Goal: Task Accomplishment & Management: Use online tool/utility

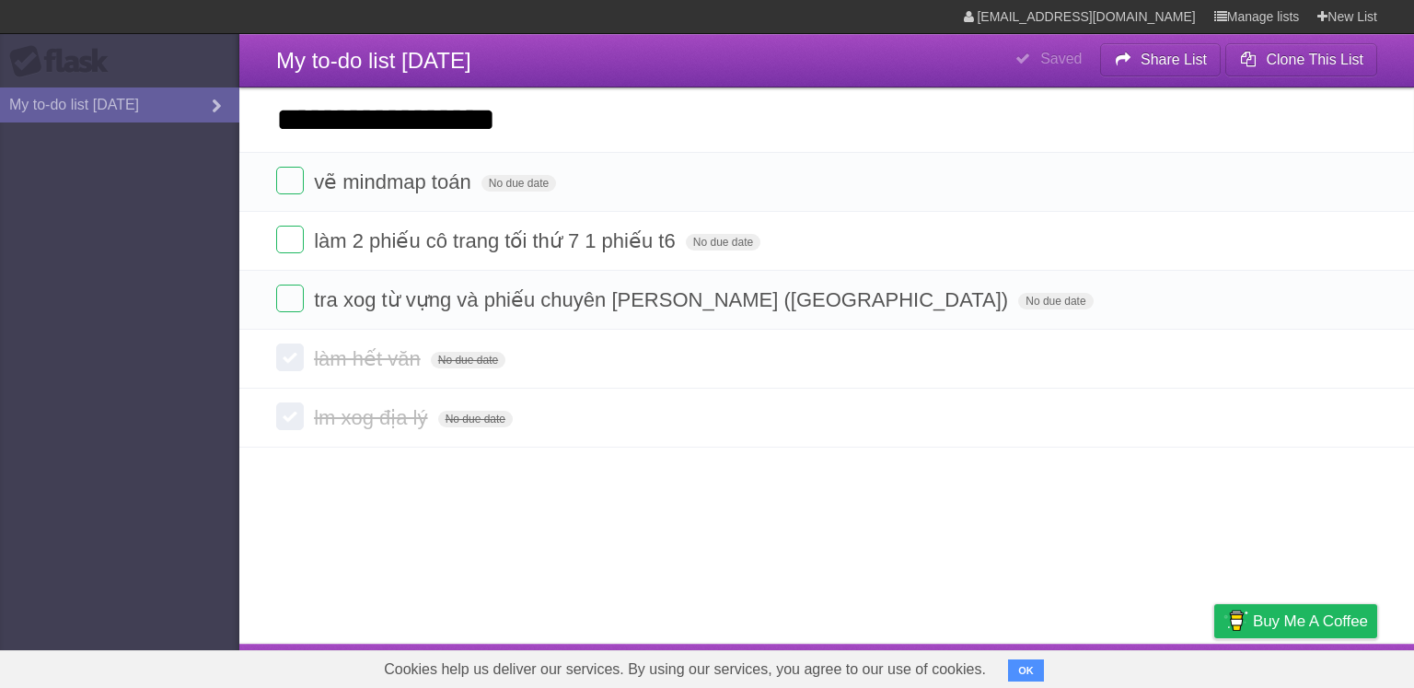
type input "**********"
click input "*********" at bounding box center [0, 0] width 0 height 0
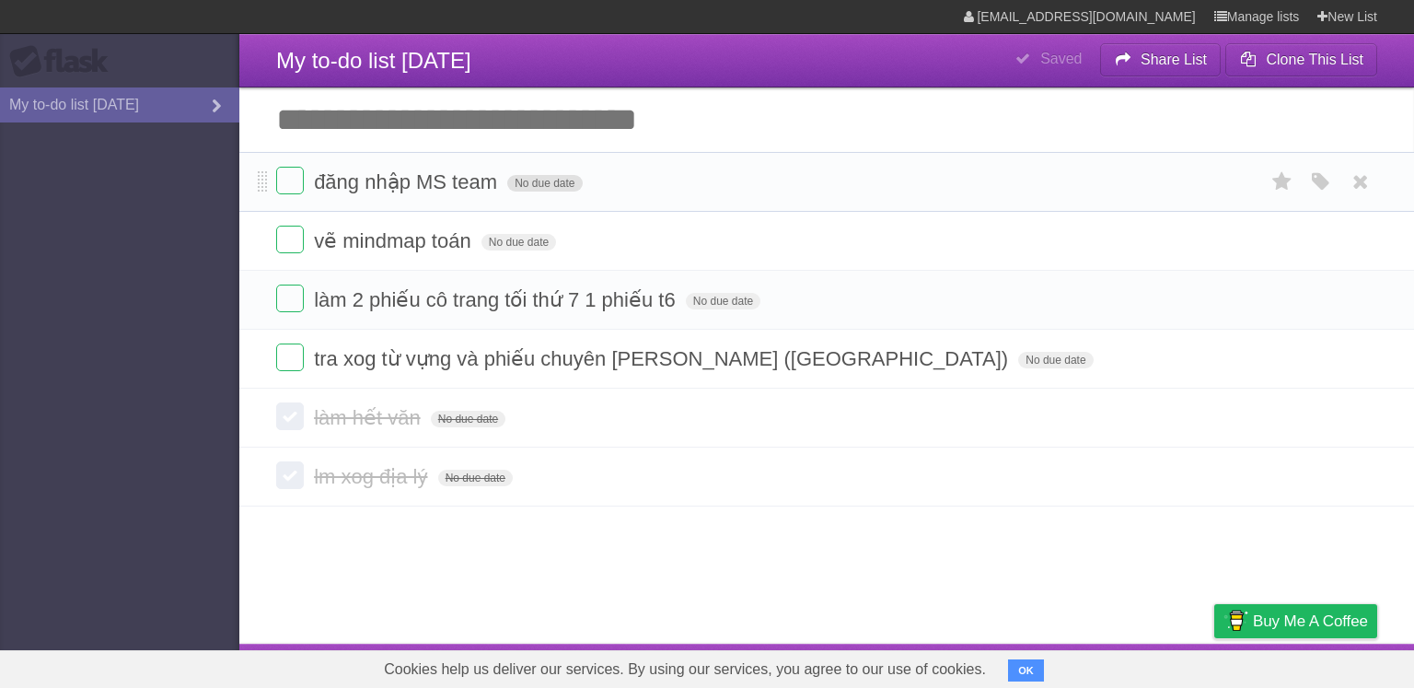
click at [526, 178] on span "No due date" at bounding box center [544, 183] width 75 height 17
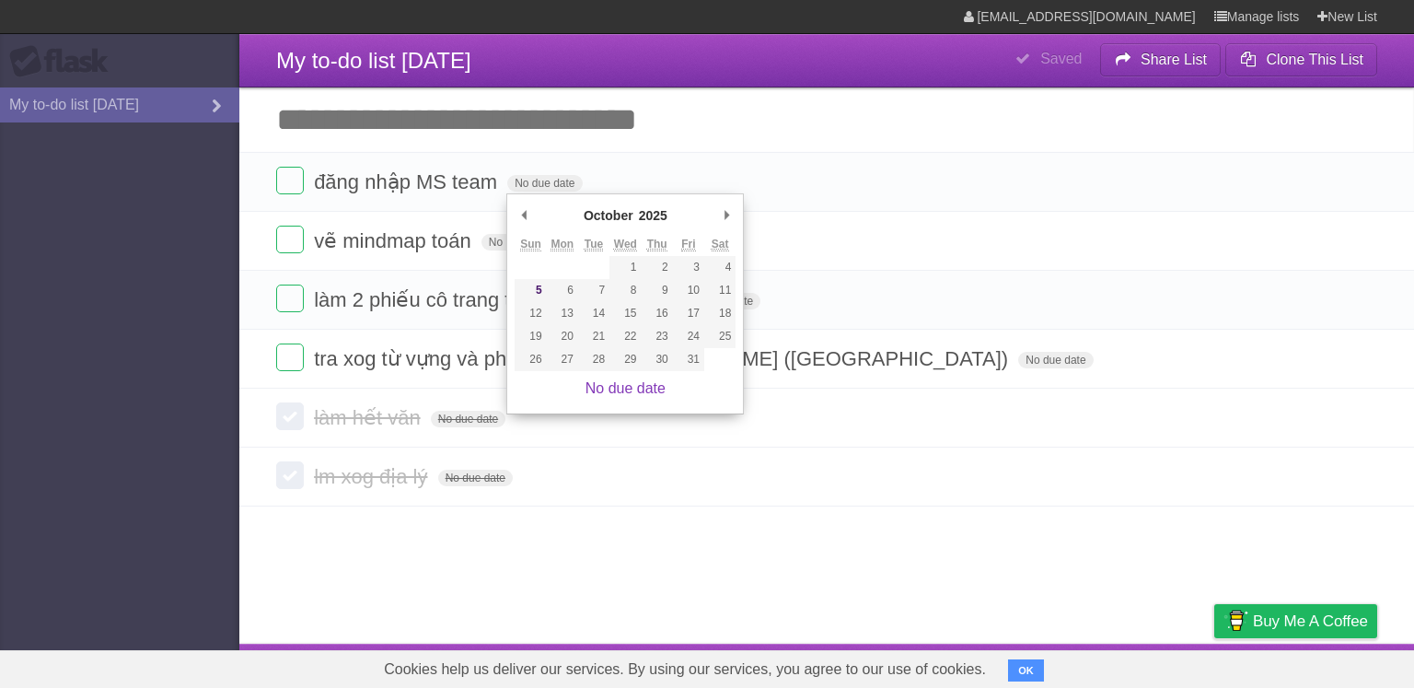
click at [747, 506] on article "**********" at bounding box center [707, 321] width 1414 height 643
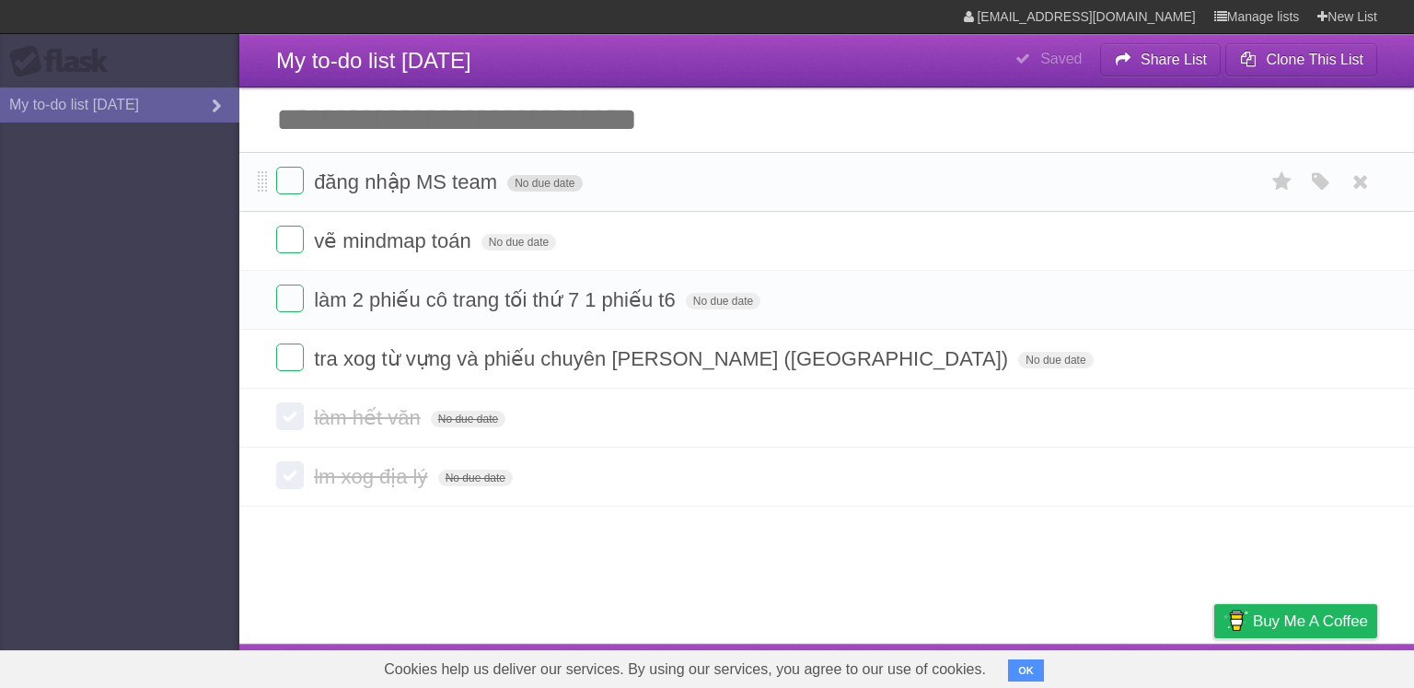
click at [530, 182] on span "No due date" at bounding box center [544, 183] width 75 height 17
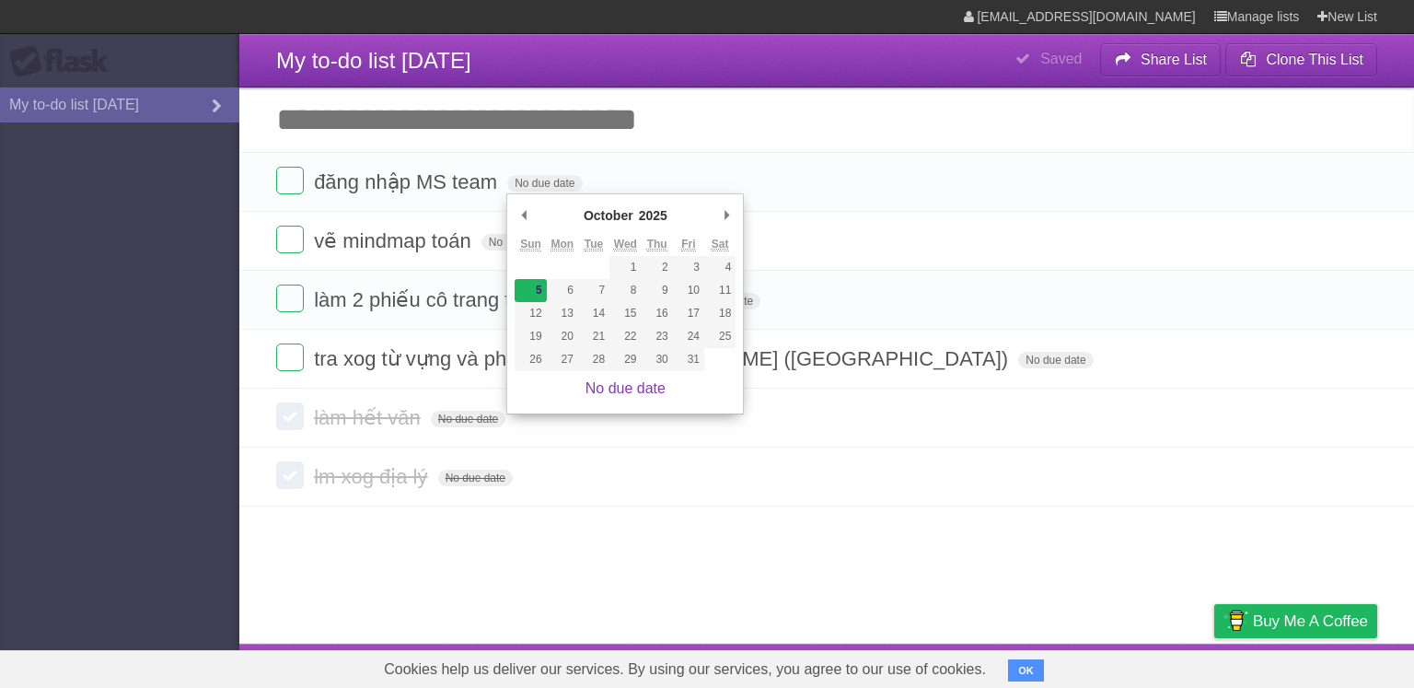
type span "[DATE]"
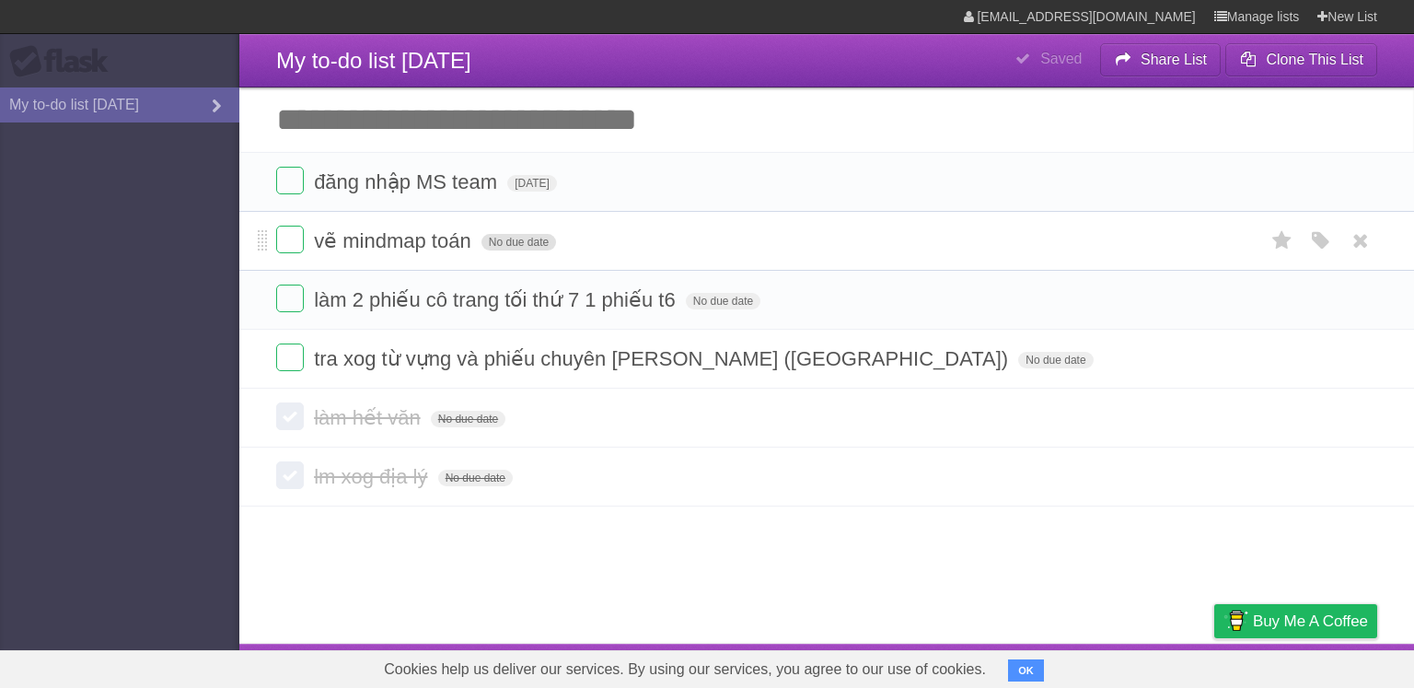
click at [528, 243] on span "No due date" at bounding box center [518, 242] width 75 height 17
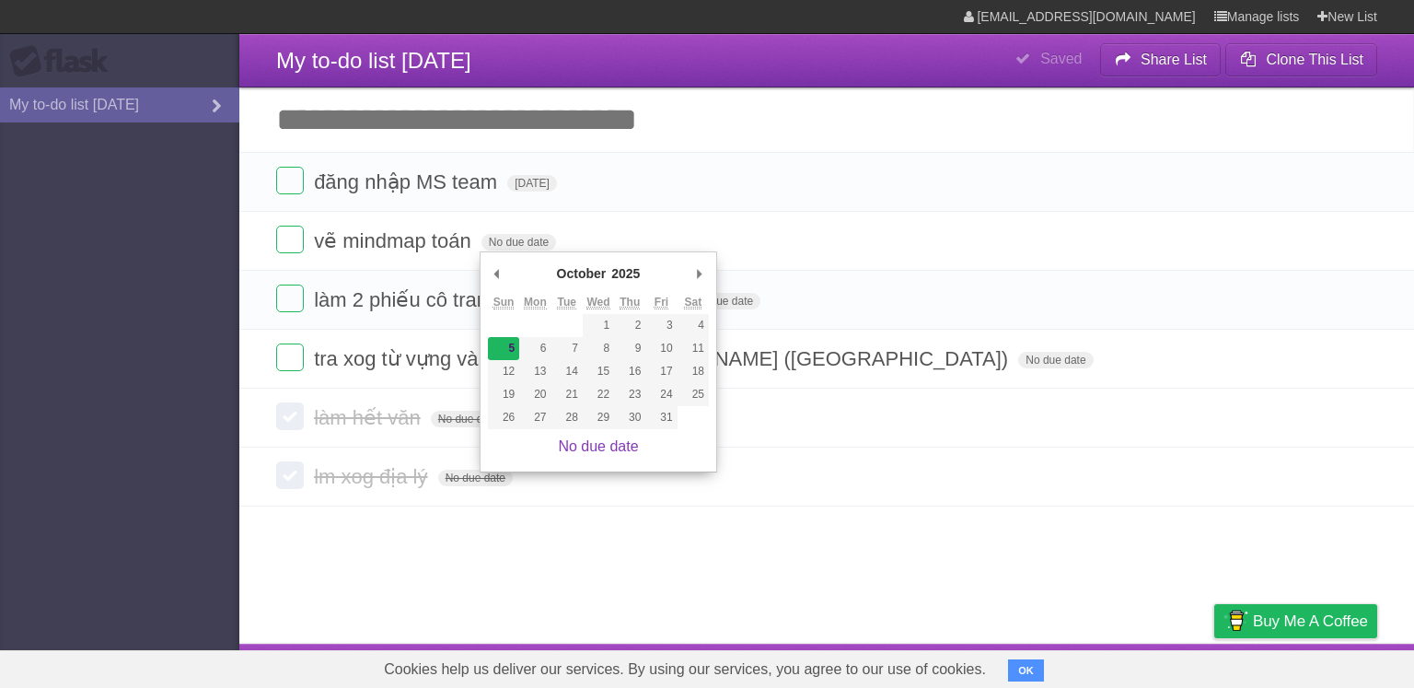
type span "[DATE]"
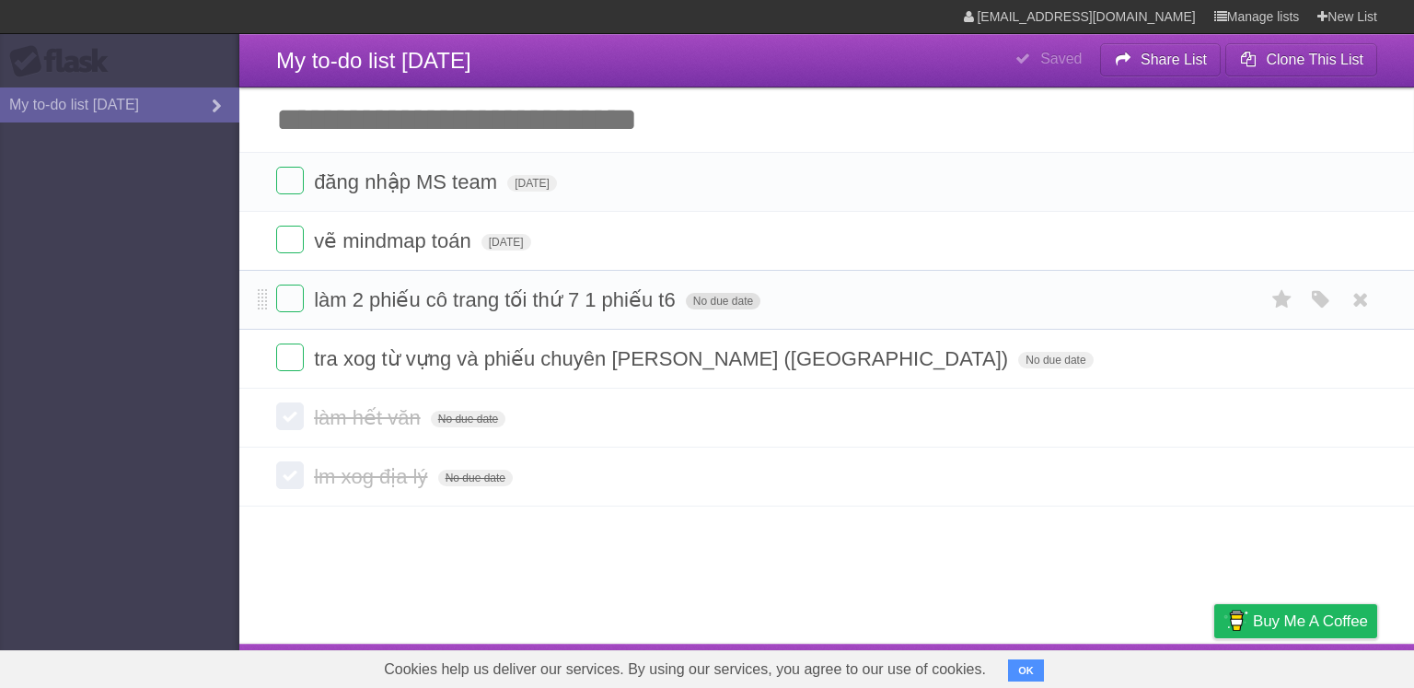
click at [705, 306] on span "No due date" at bounding box center [723, 301] width 75 height 17
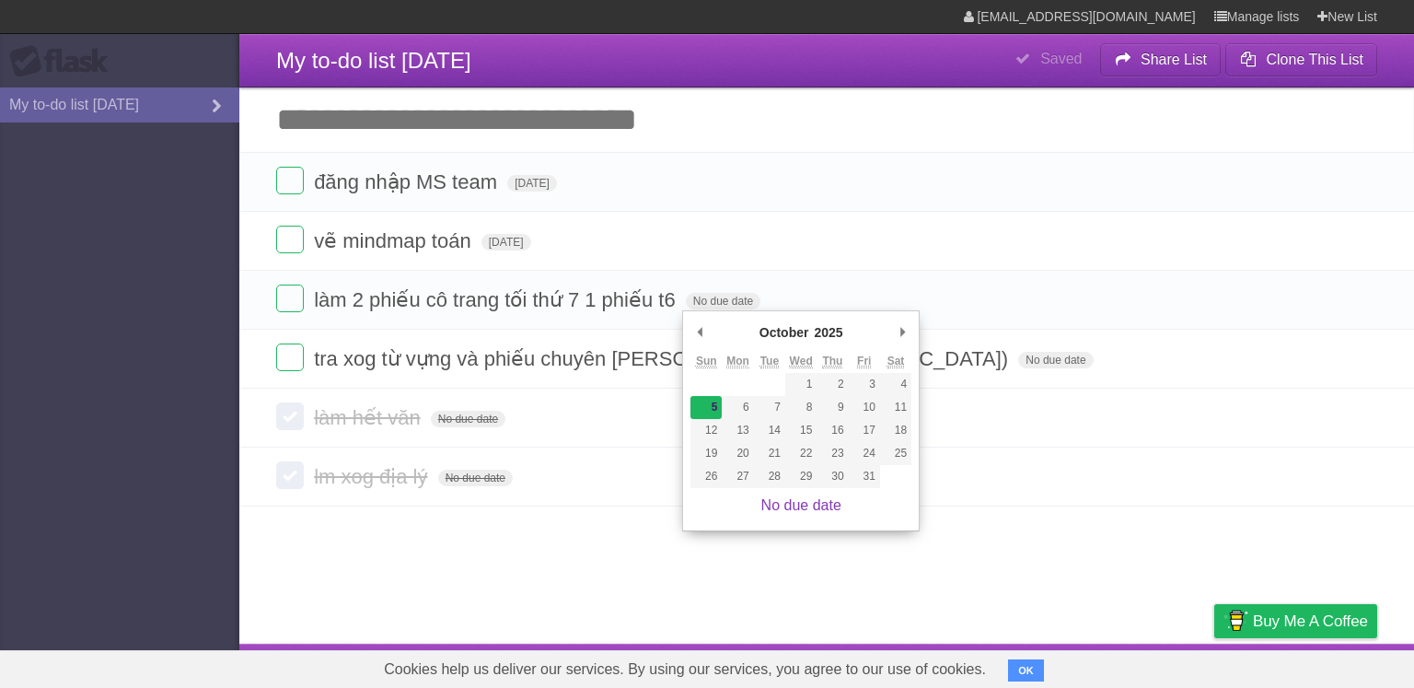
type span "[DATE]"
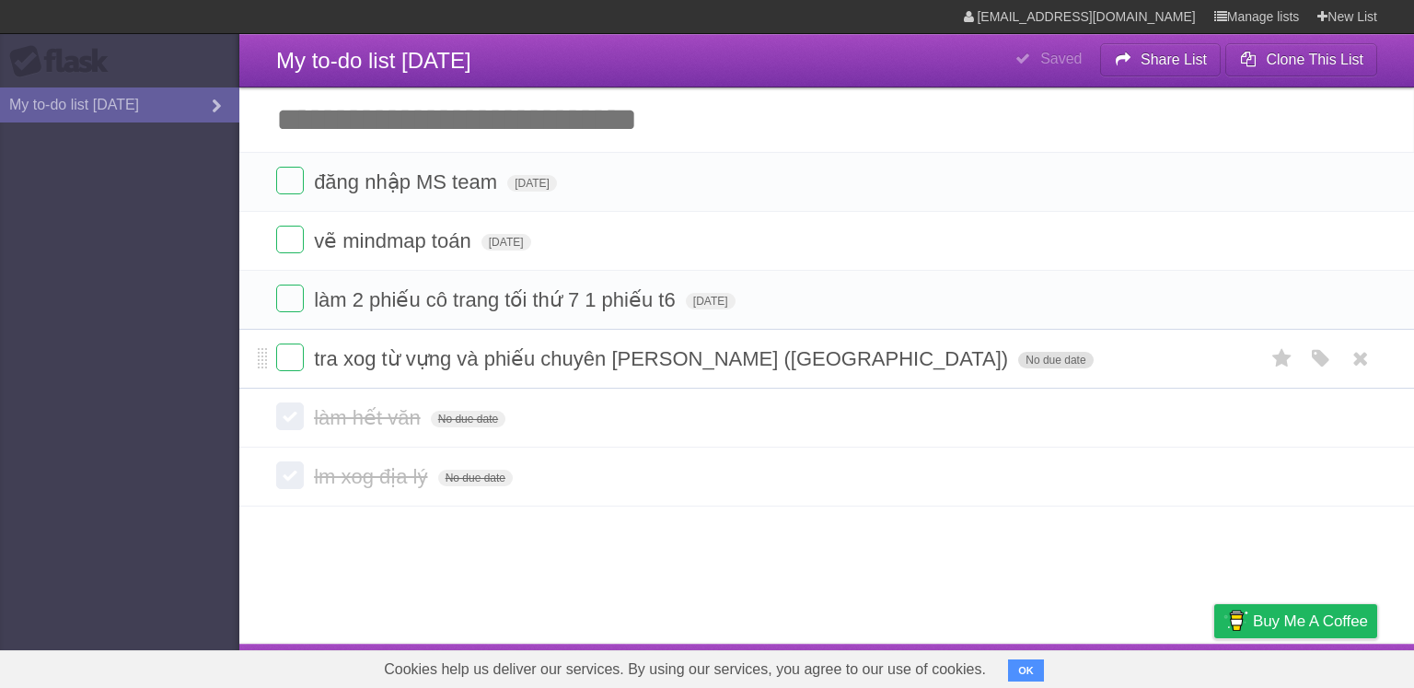
click at [1018, 364] on span "No due date" at bounding box center [1055, 360] width 75 height 17
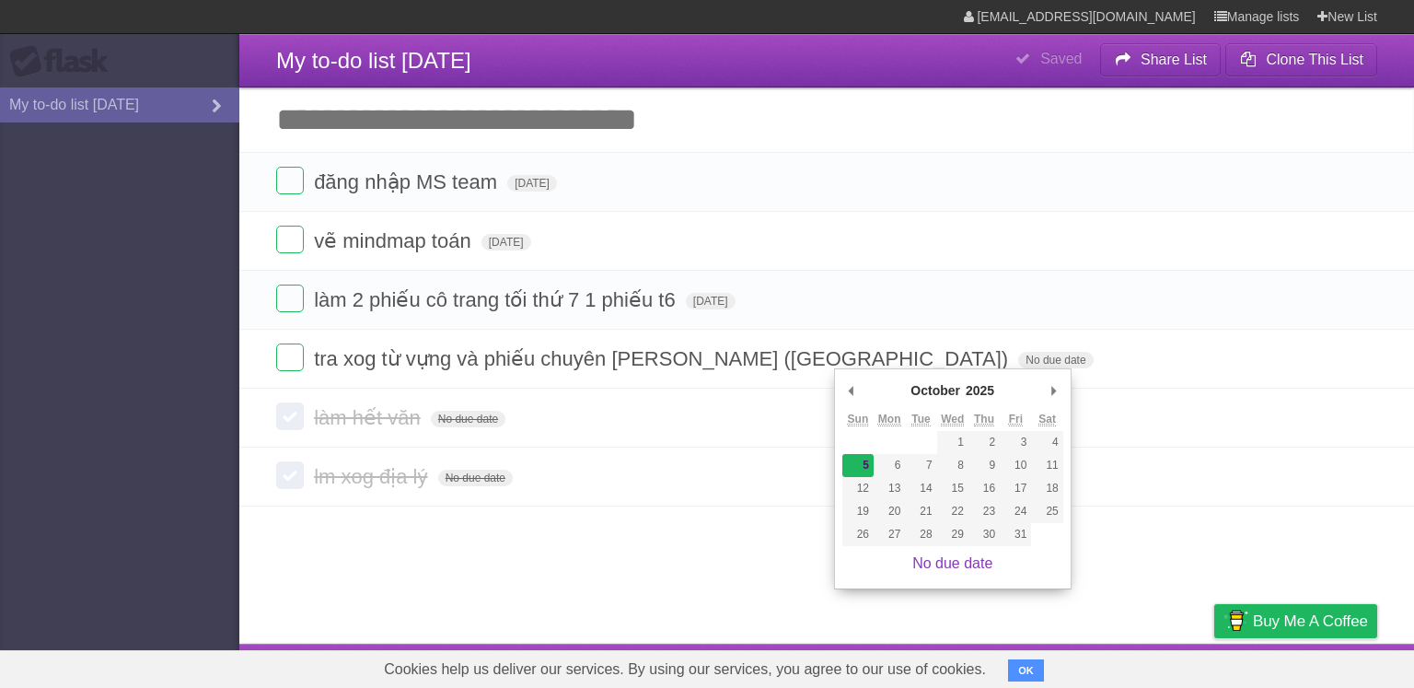
type span "[DATE]"
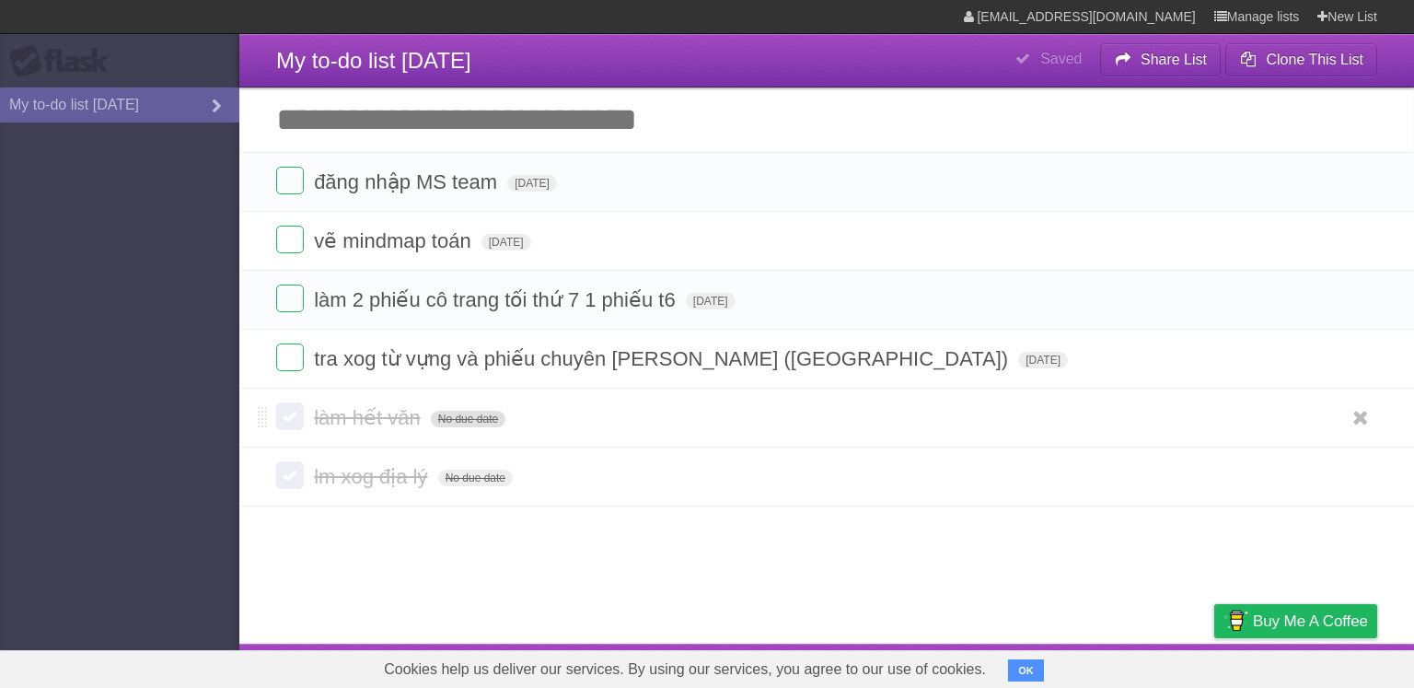
click at [488, 418] on span "No due date" at bounding box center [468, 418] width 75 height 17
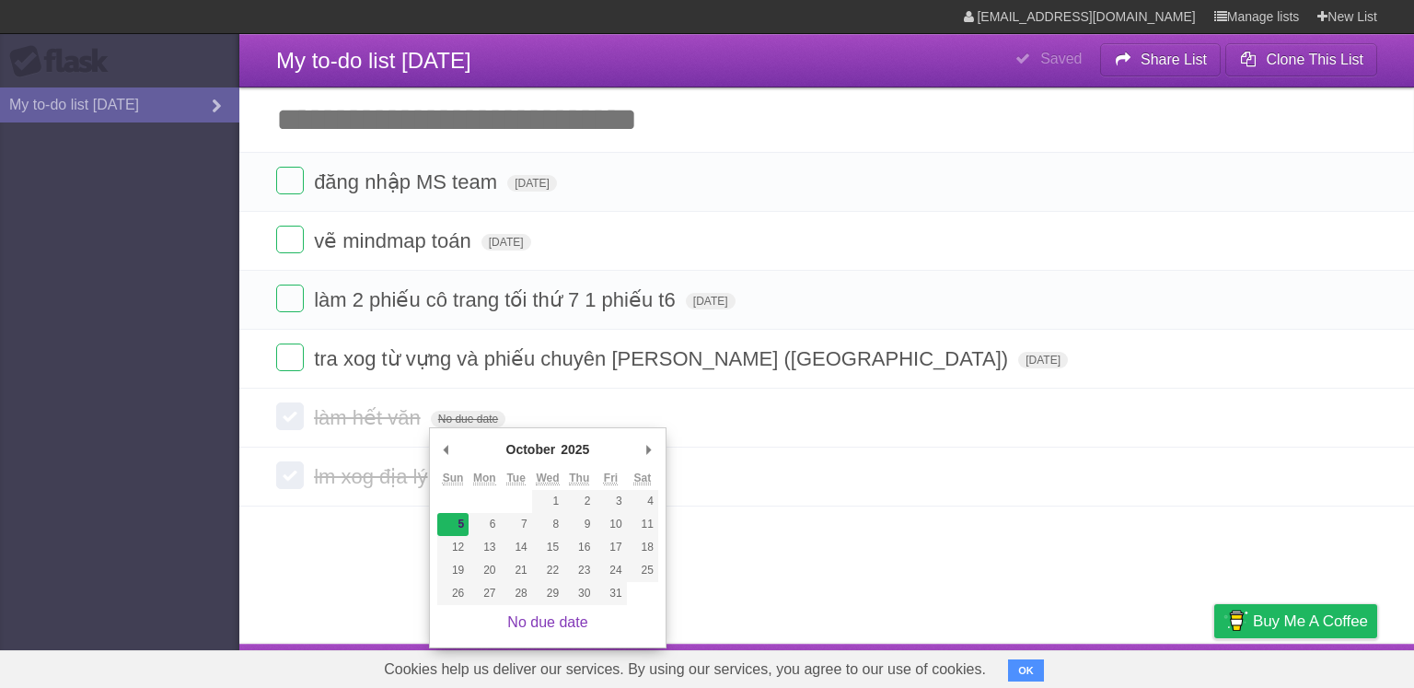
type span "[DATE]"
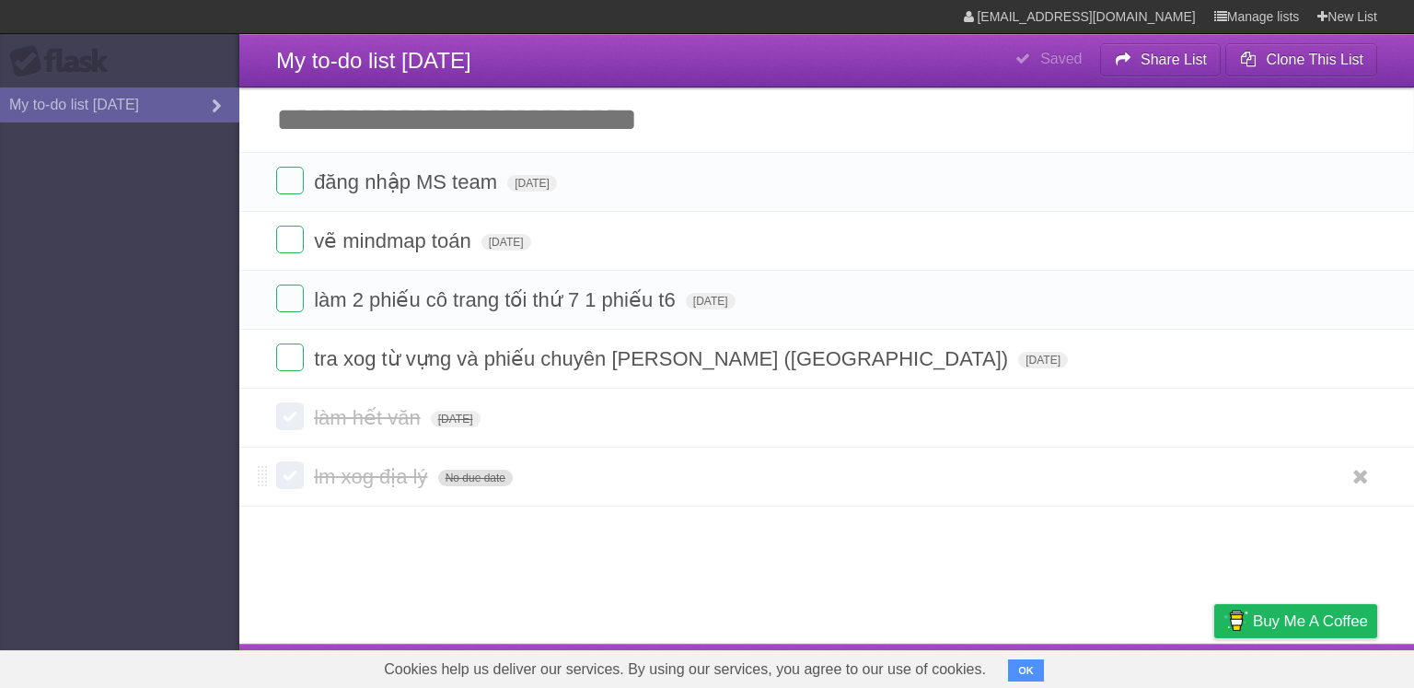
click at [488, 478] on span "No due date" at bounding box center [475, 477] width 75 height 17
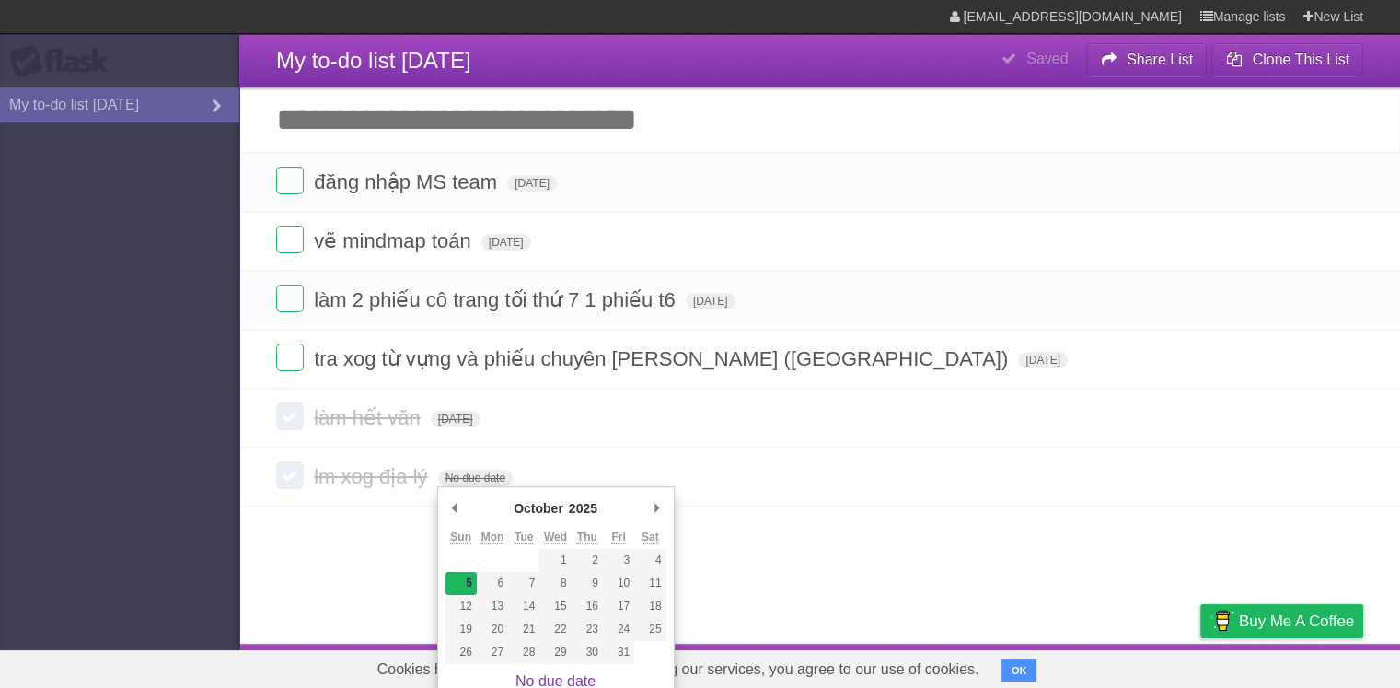
type span "[DATE]"
